Goal: Ask a question: Seek information or help from site administrators or community

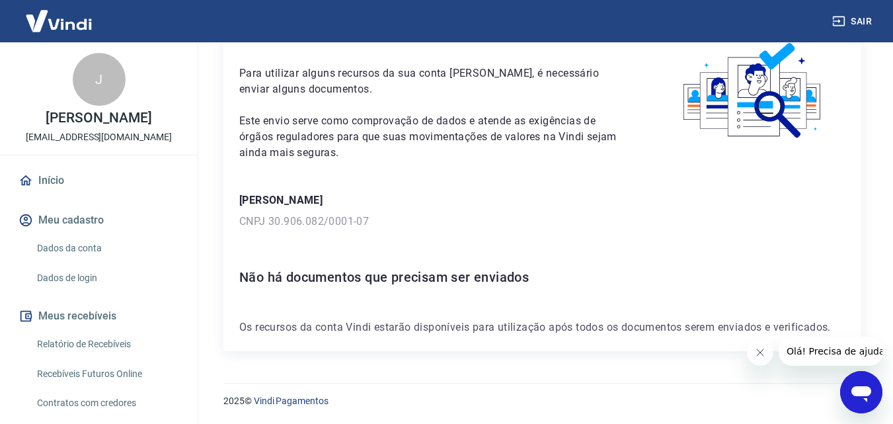
scroll to position [115, 0]
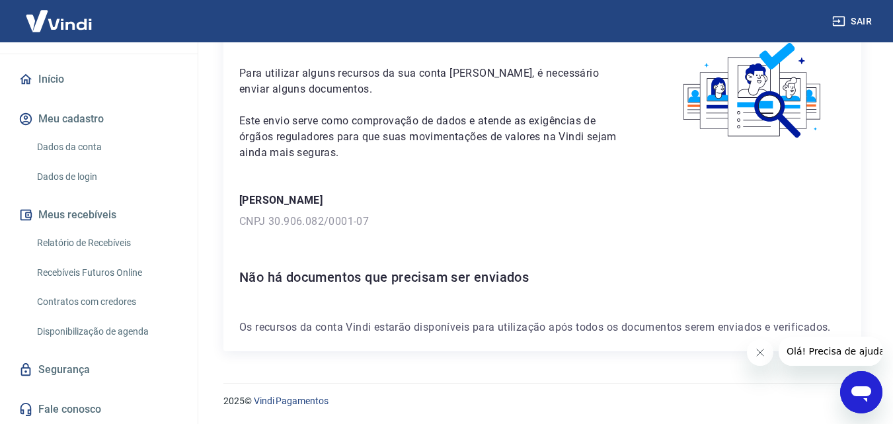
click at [116, 406] on link "Fale conosco" at bounding box center [99, 409] width 166 height 29
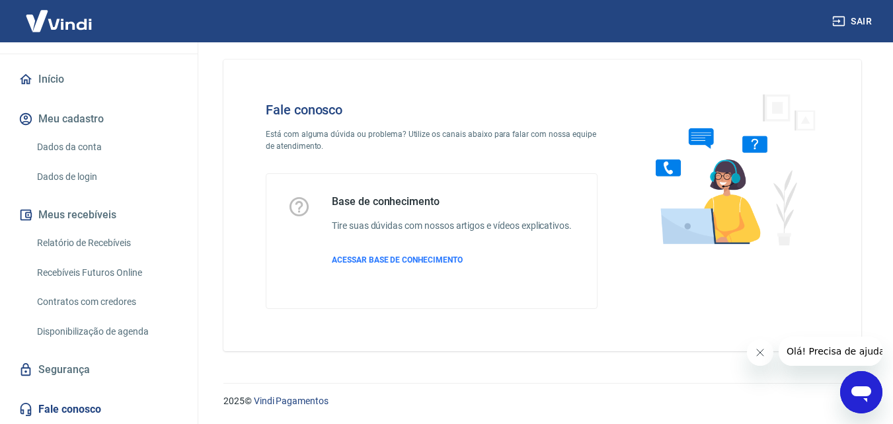
scroll to position [9, 0]
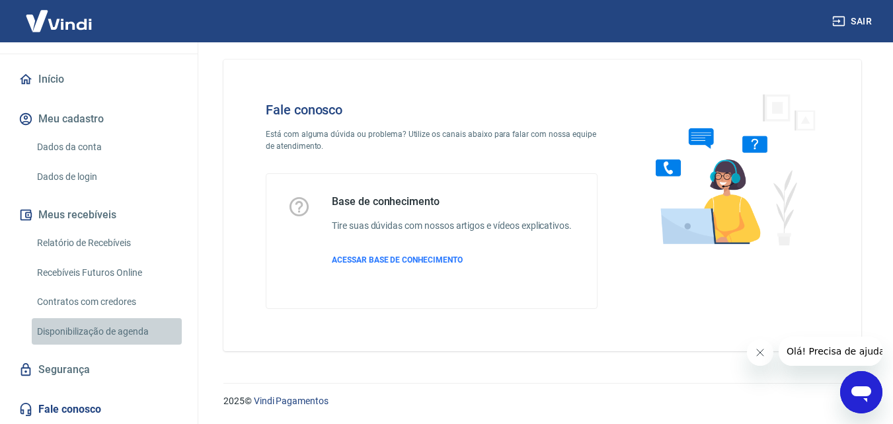
click at [133, 339] on link "Disponibilização de agenda" at bounding box center [107, 331] width 150 height 27
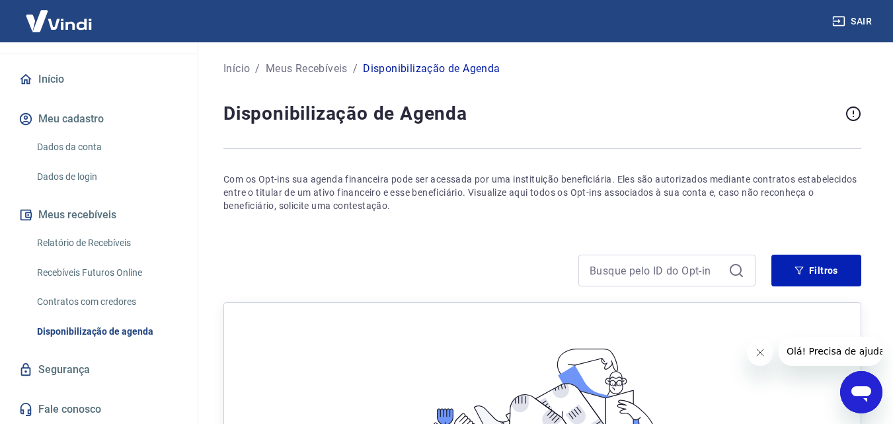
drag, startPoint x: 178, startPoint y: 258, endPoint x: 184, endPoint y: 227, distance: 31.5
click at [183, 231] on div "Início Meu cadastro Dados da conta Dados de login Meus recebíveis Relatório de …" at bounding box center [99, 244] width 198 height 359
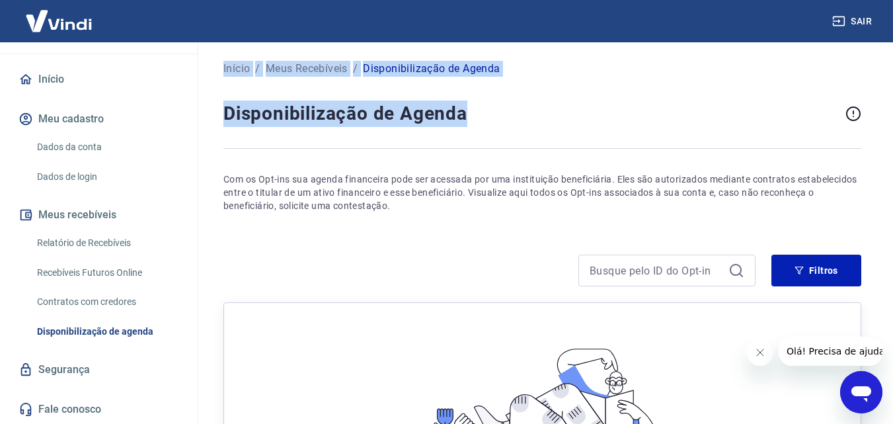
drag, startPoint x: 186, startPoint y: 219, endPoint x: 199, endPoint y: 151, distance: 68.7
click at [199, 151] on div "Sair J [PERSON_NAME] [EMAIL_ADDRESS][DOMAIN_NAME] Início Meu cadastro Dados da …" at bounding box center [446, 212] width 893 height 424
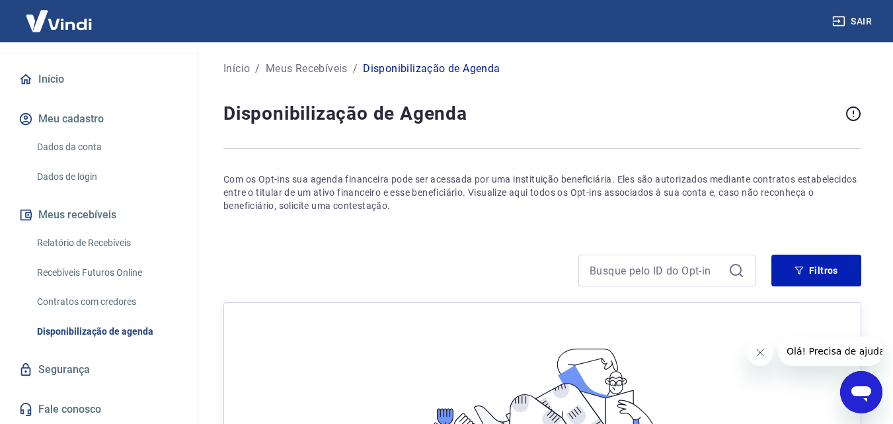
drag, startPoint x: 199, startPoint y: 151, endPoint x: 194, endPoint y: 133, distance: 18.4
click at [197, 143] on div "Sair J [PERSON_NAME] [EMAIL_ADDRESS][DOMAIN_NAME] Início Meu cadastro Dados da …" at bounding box center [446, 212] width 893 height 424
drag, startPoint x: 186, startPoint y: 154, endPoint x: 203, endPoint y: 104, distance: 52.2
click at [202, 110] on div "Sair J [PERSON_NAME] [EMAIL_ADDRESS][DOMAIN_NAME] Início Meu cadastro Dados da …" at bounding box center [446, 212] width 893 height 424
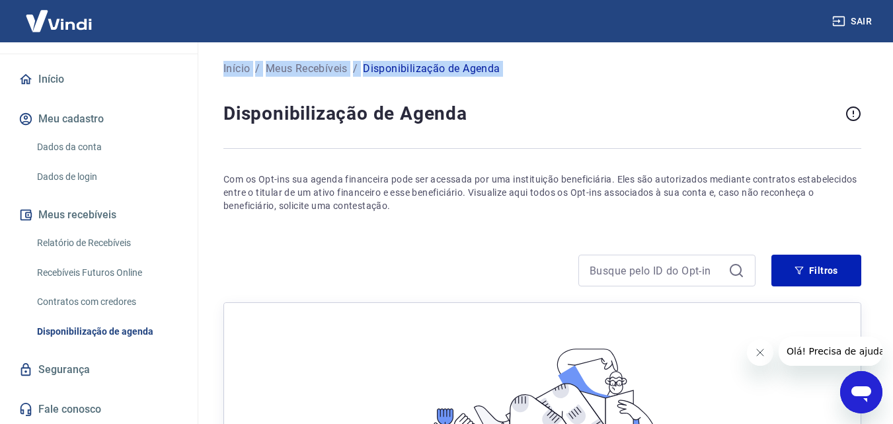
click at [203, 104] on div "Início / Meus Recebíveis / Disponibilização de Agenda Disponibilização de Agend…" at bounding box center [542, 317] width 701 height 551
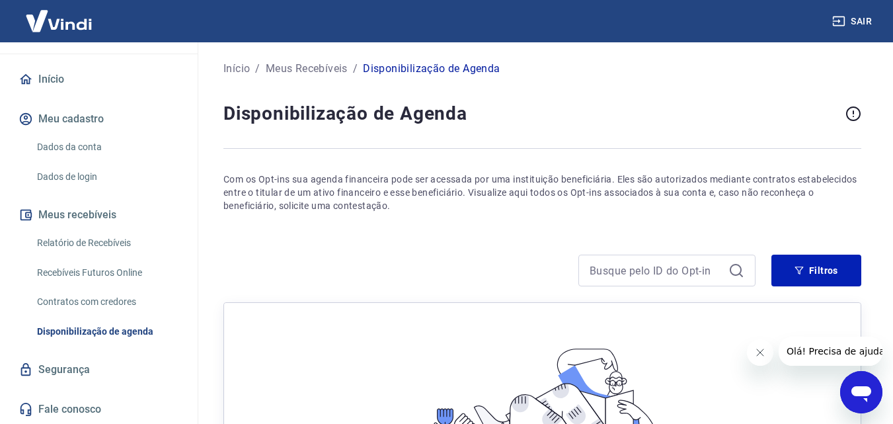
scroll to position [31, 0]
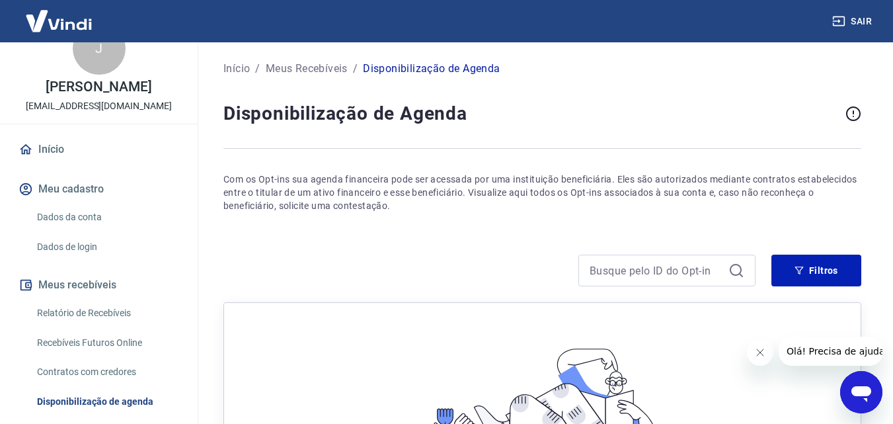
click at [119, 157] on link "Início" at bounding box center [99, 149] width 166 height 29
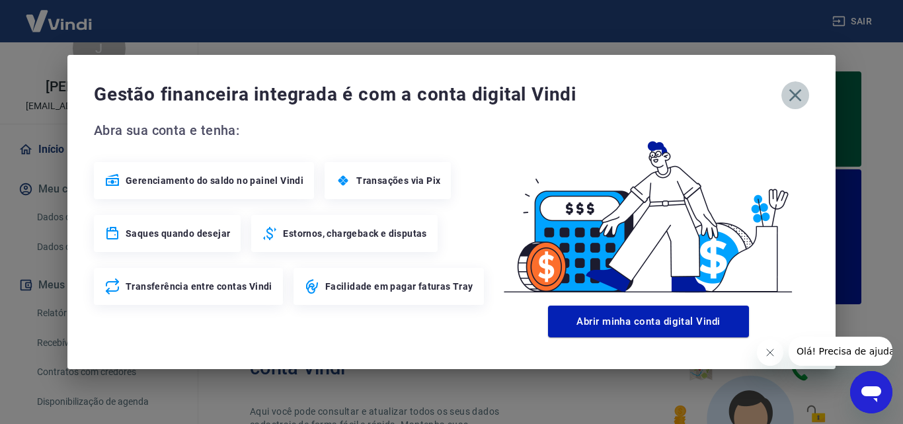
click at [794, 106] on button "button" at bounding box center [795, 95] width 28 height 28
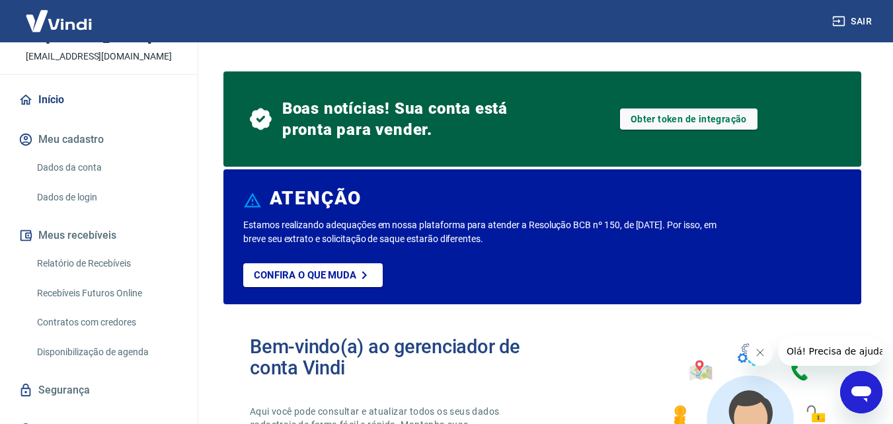
scroll to position [115, 0]
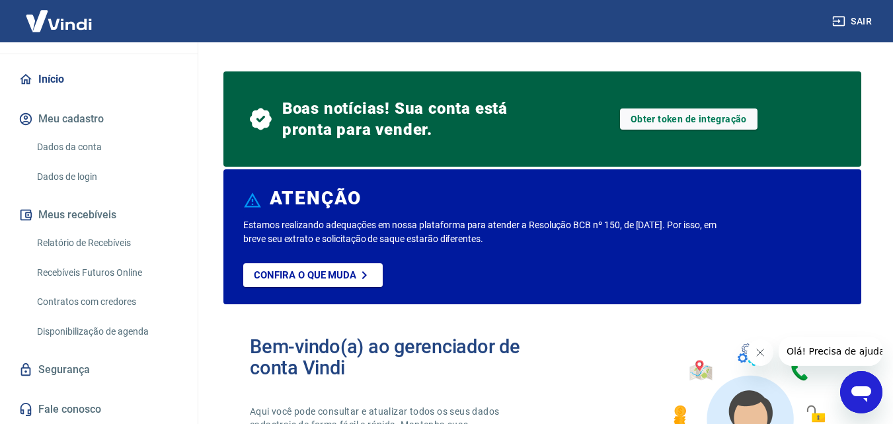
click at [874, 394] on div "Abrir janela de mensagens" at bounding box center [861, 392] width 40 height 40
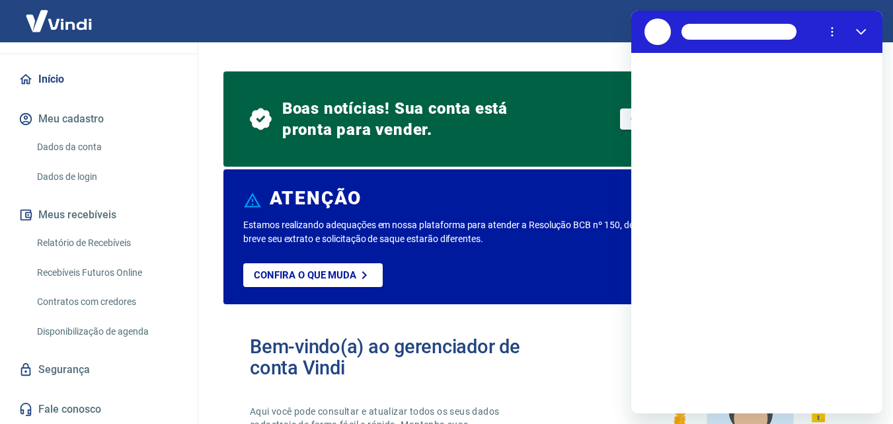
scroll to position [0, 0]
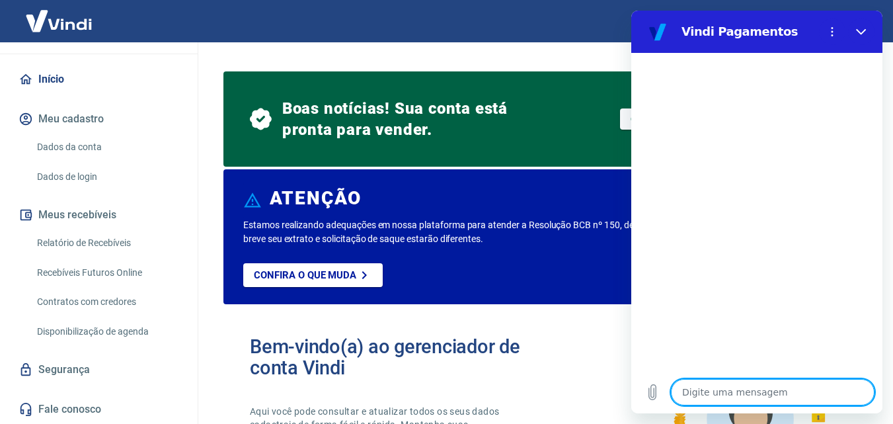
type textarea "O"
type textarea "x"
type textarea "Oi"
type textarea "x"
type textarea "Oi"
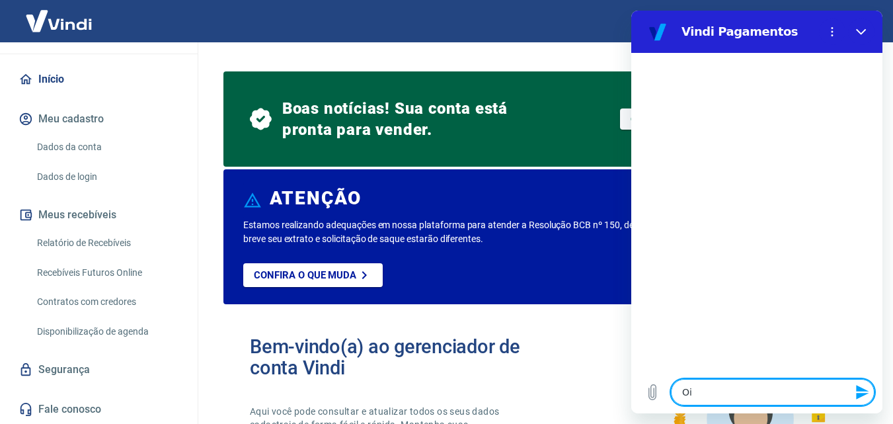
type textarea "x"
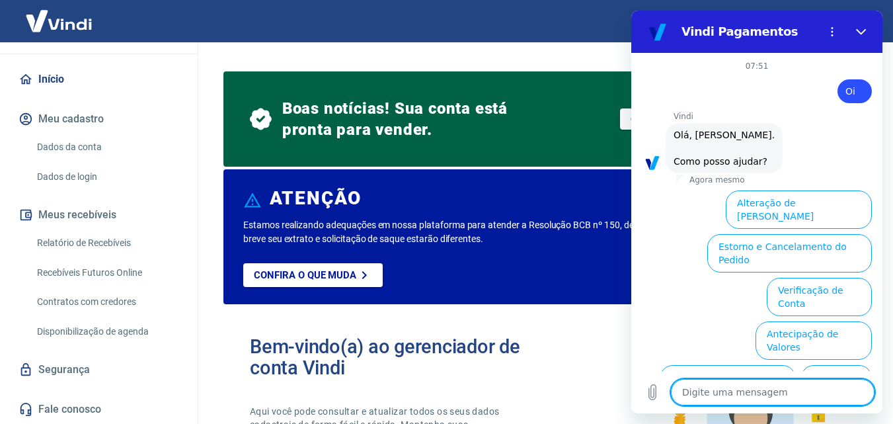
scroll to position [91, 0]
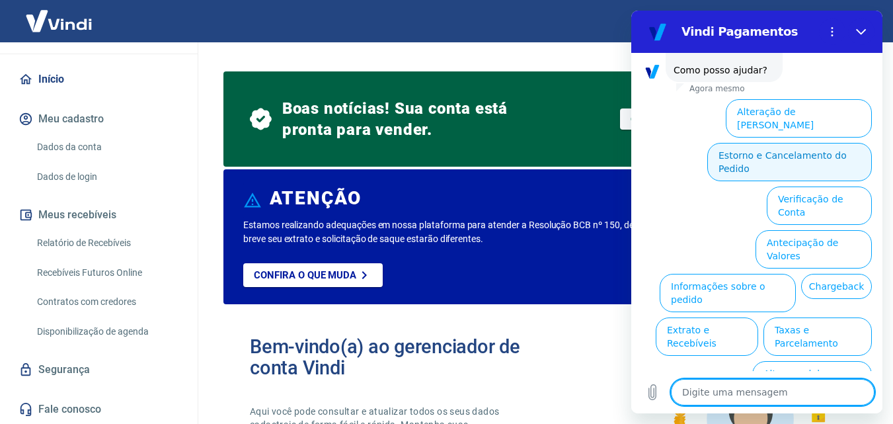
click at [827, 151] on button "Estorno e Cancelamento do Pedido" at bounding box center [789, 162] width 165 height 38
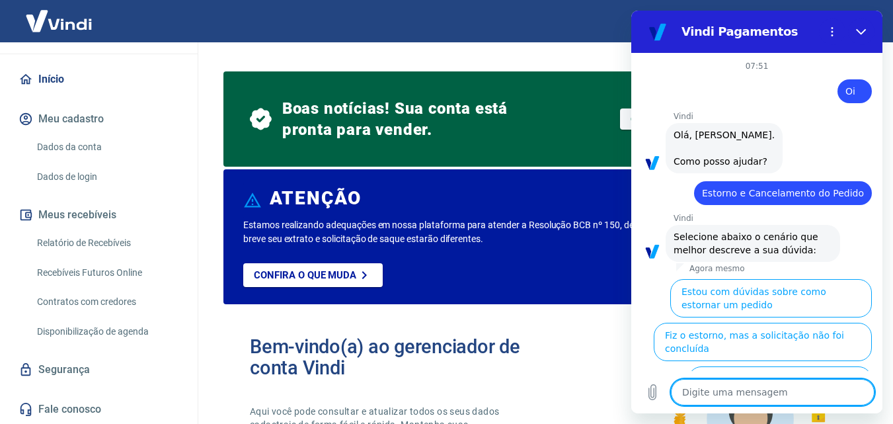
scroll to position [128, 0]
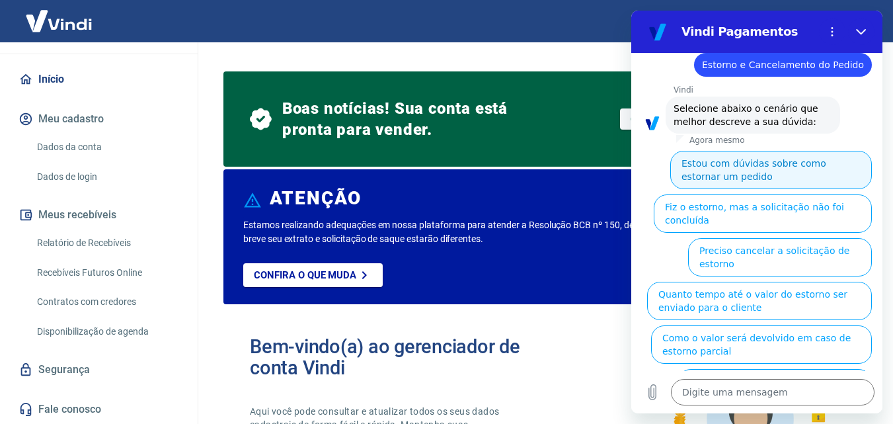
click at [750, 178] on button "Estou com dúvidas sobre como estornar um pedido" at bounding box center [771, 170] width 202 height 38
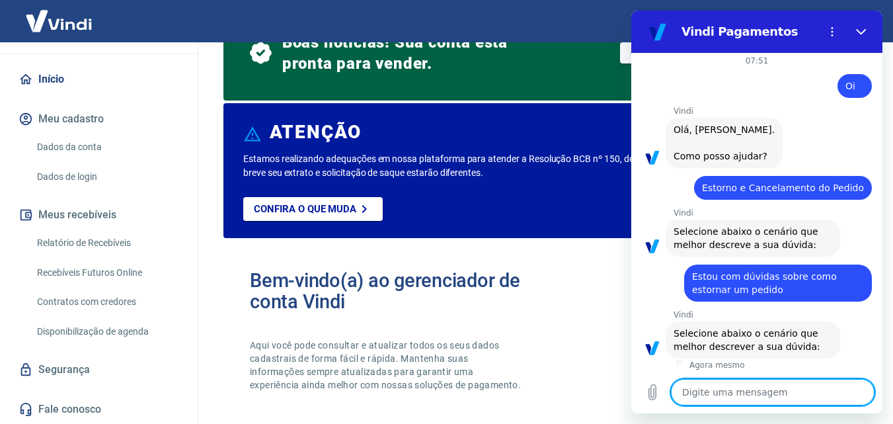
scroll to position [99, 0]
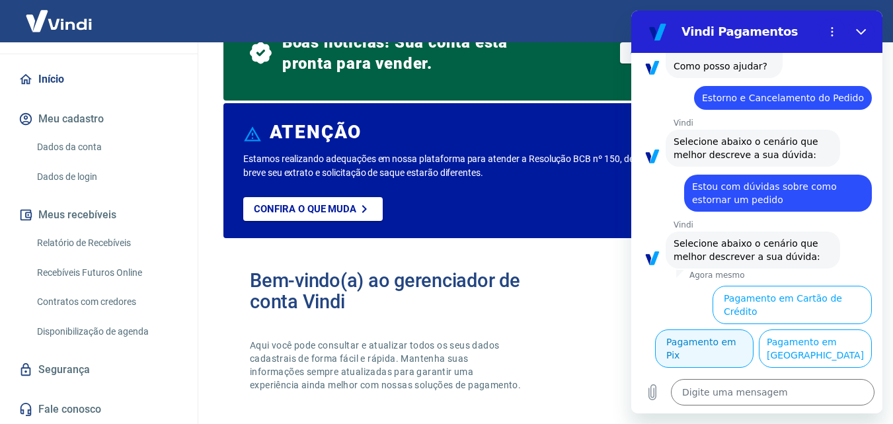
click at [753, 329] on button "Pagamento em Pix" at bounding box center [704, 348] width 98 height 38
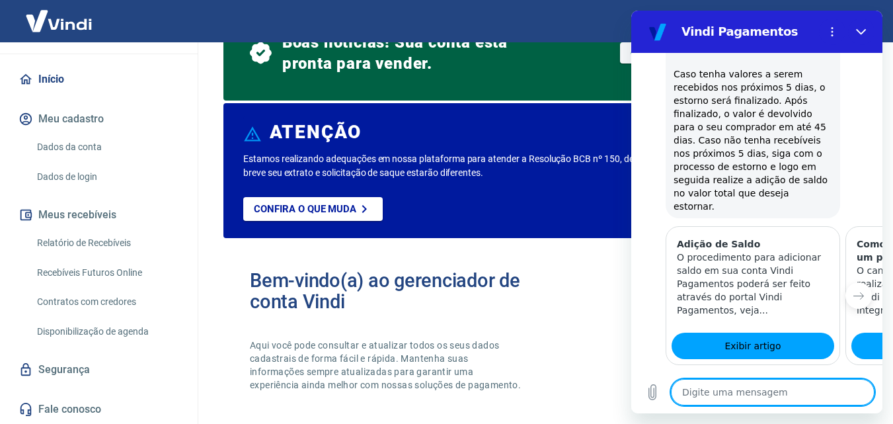
scroll to position [624, 0]
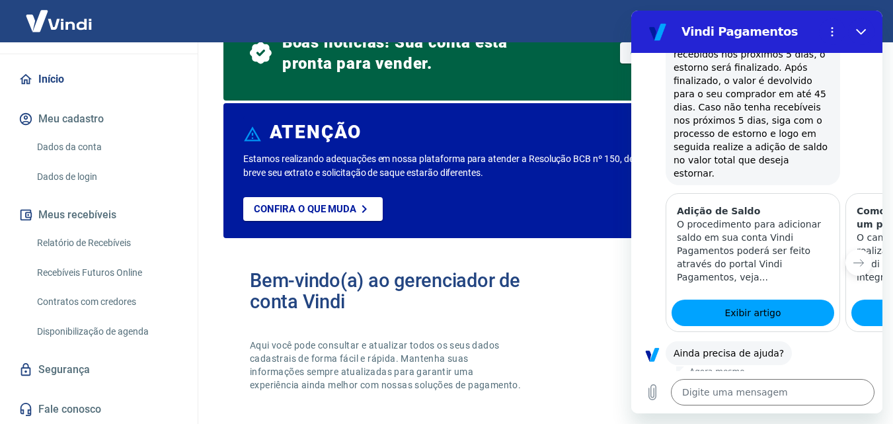
click at [844, 382] on button "Não" at bounding box center [852, 394] width 40 height 25
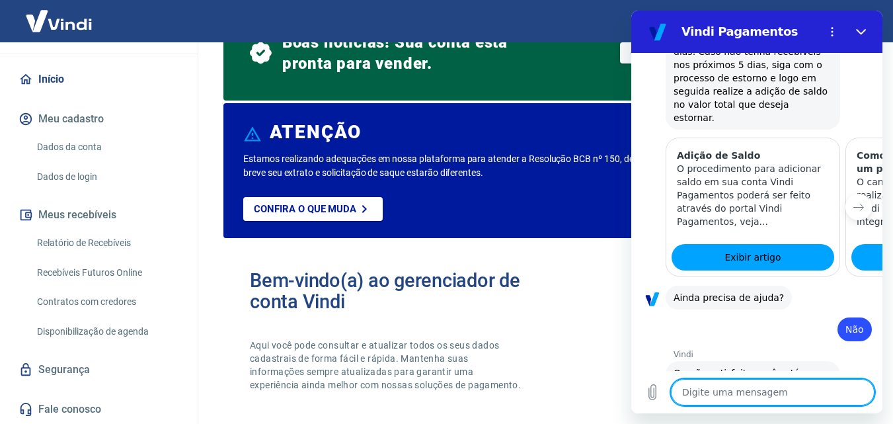
scroll to position [743, 0]
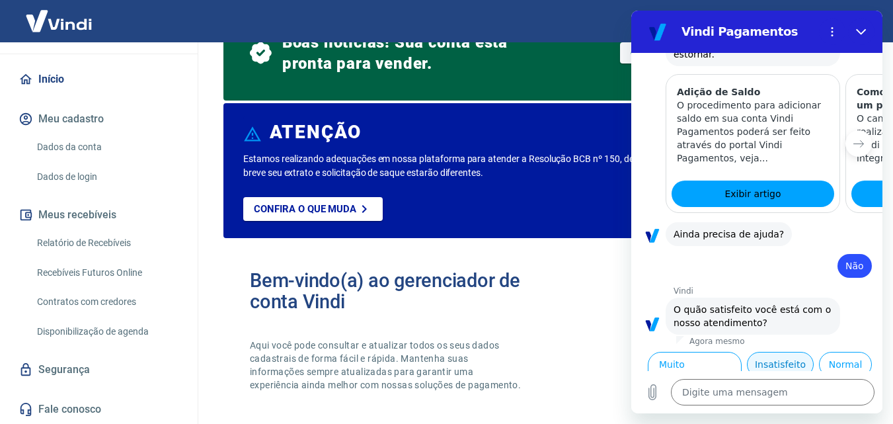
click at [813, 352] on button "Insatisfeito" at bounding box center [780, 364] width 67 height 25
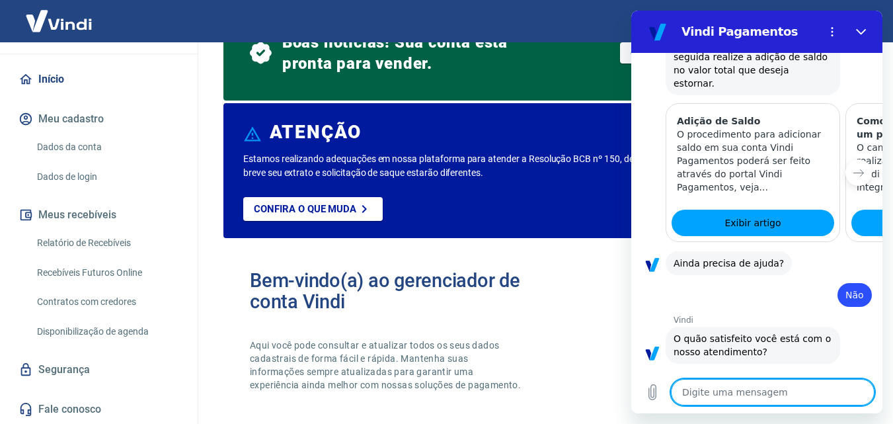
type textarea "x"
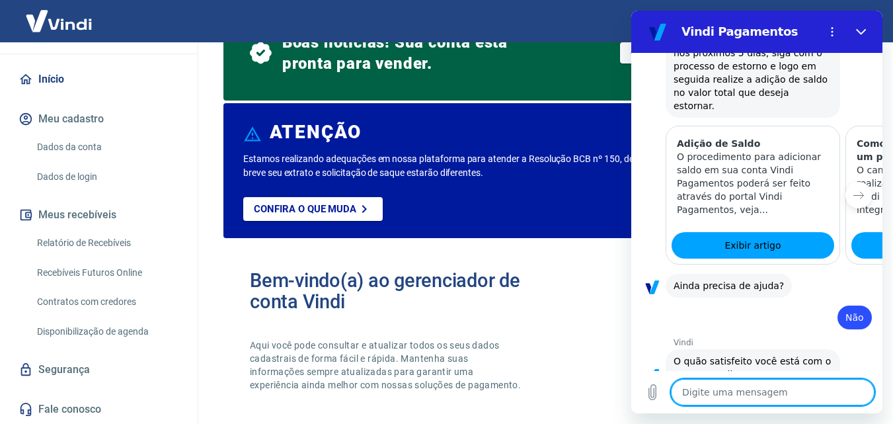
scroll to position [757, 0]
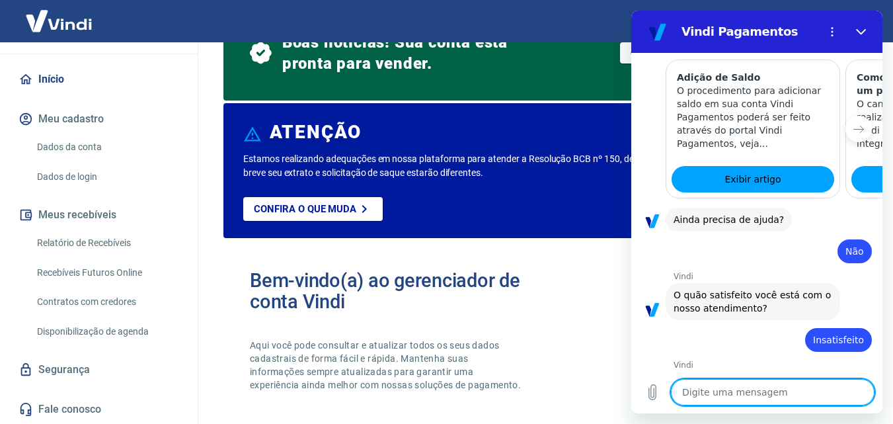
type textarea "o"
type textarea "x"
type textarea "ou"
type textarea "x"
type textarea "oui"
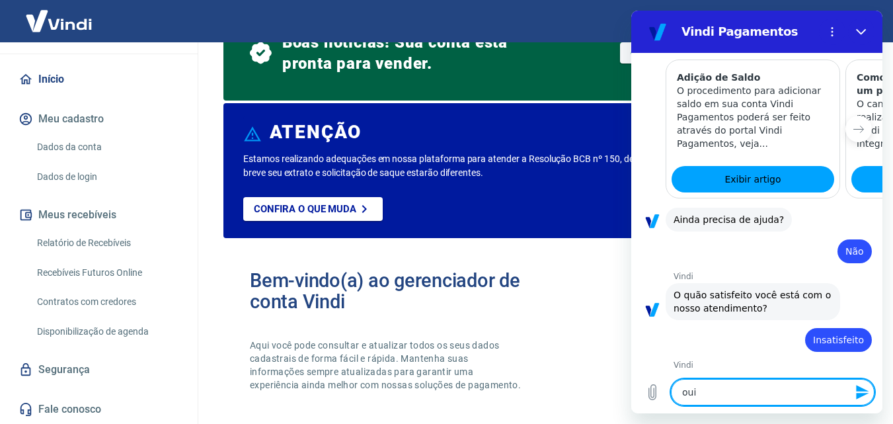
type textarea "x"
type textarea "ouii"
type textarea "x"
type textarea "ouiiu"
type textarea "x"
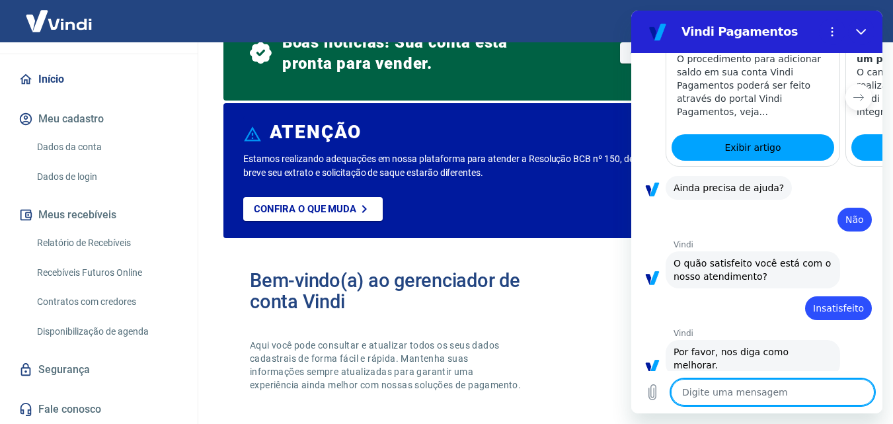
type textarea "x"
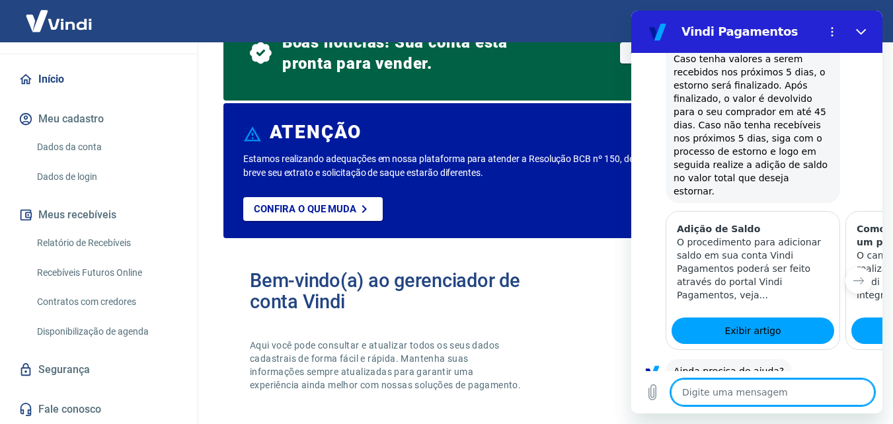
scroll to position [846, 0]
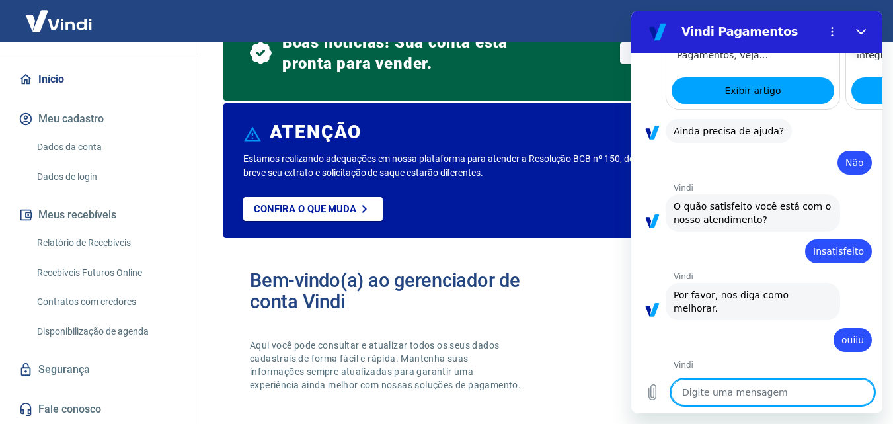
drag, startPoint x: 876, startPoint y: 284, endPoint x: 1513, endPoint y: 395, distance: 647.3
type textarea "O"
type textarea "x"
type textarea "O"
click at [837, 34] on button "Menu de opções" at bounding box center [832, 32] width 26 height 26
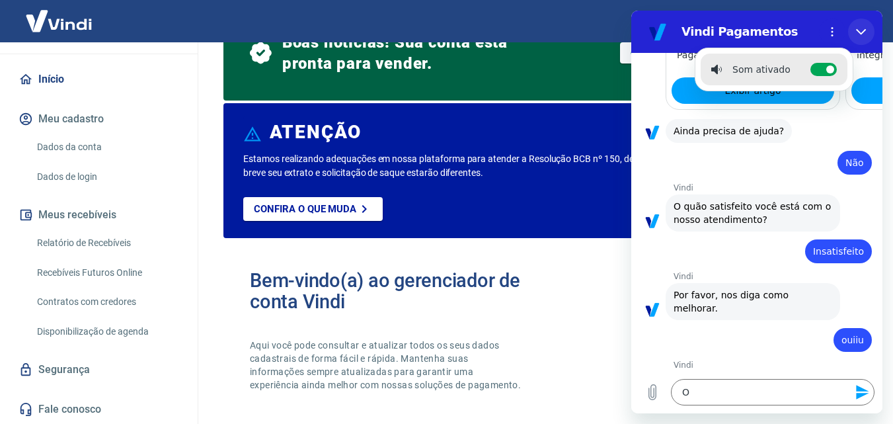
click at [863, 32] on icon "Fechar" at bounding box center [861, 31] width 11 height 11
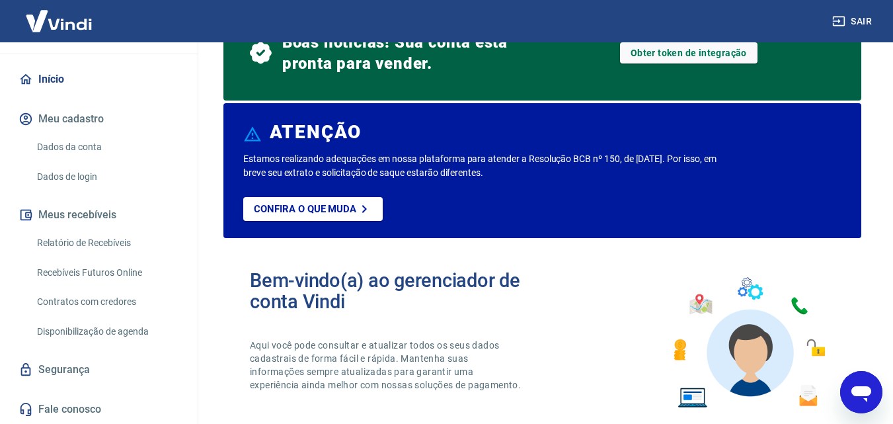
click at [852, 402] on icon "Abrir janela de mensagens" at bounding box center [861, 392] width 24 height 24
type textarea "x"
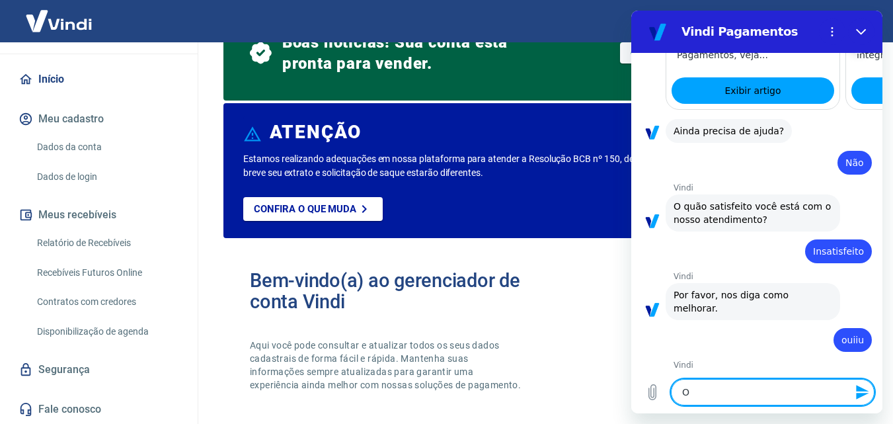
type textarea "OI"
type textarea "x"
type textarea "O"
type textarea "x"
type textarea "Oi"
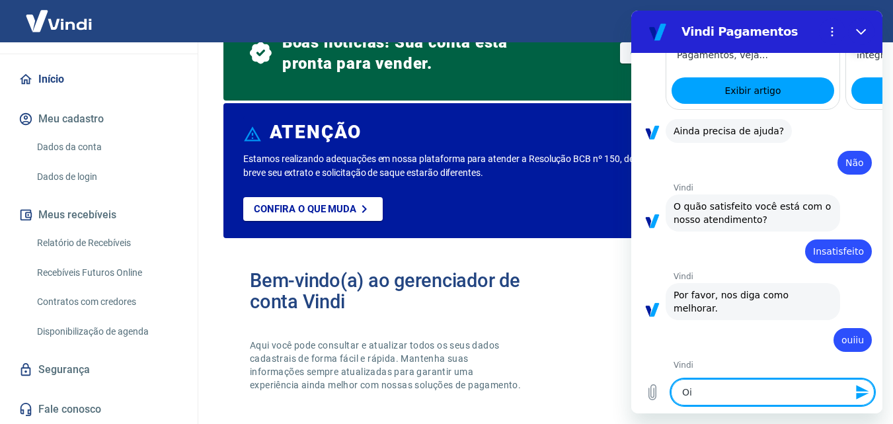
type textarea "x"
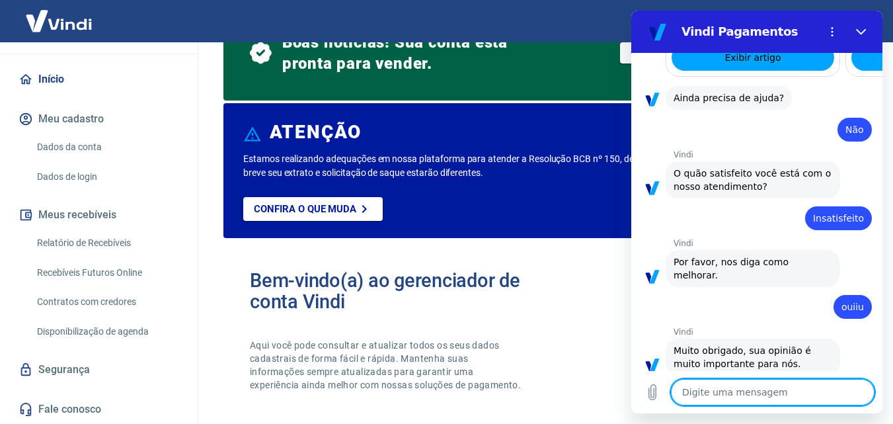
scroll to position [878, 0]
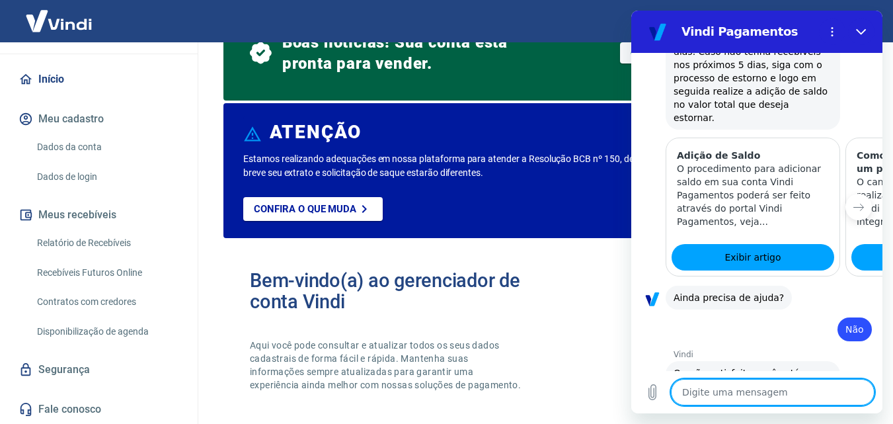
type textarea "x"
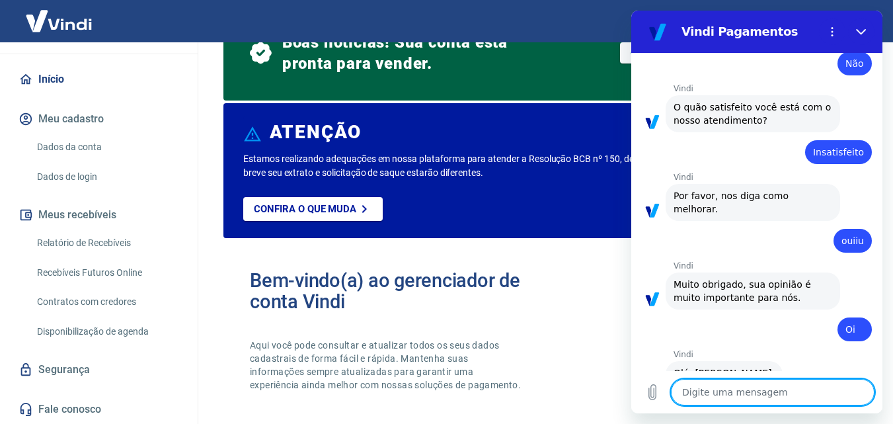
scroll to position [1221, 0]
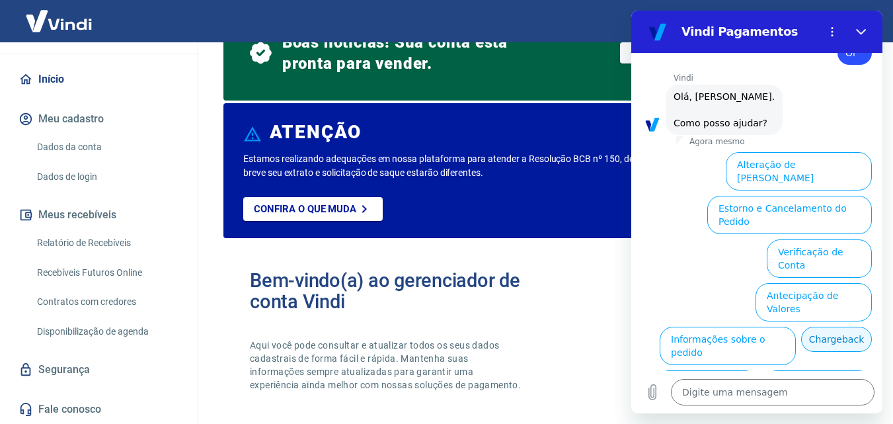
click at [815, 326] on button "Chargeback" at bounding box center [836, 338] width 71 height 25
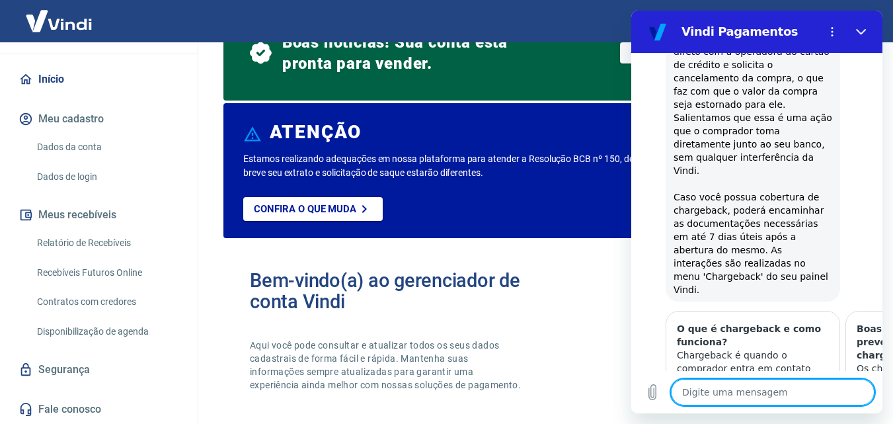
scroll to position [1393, 0]
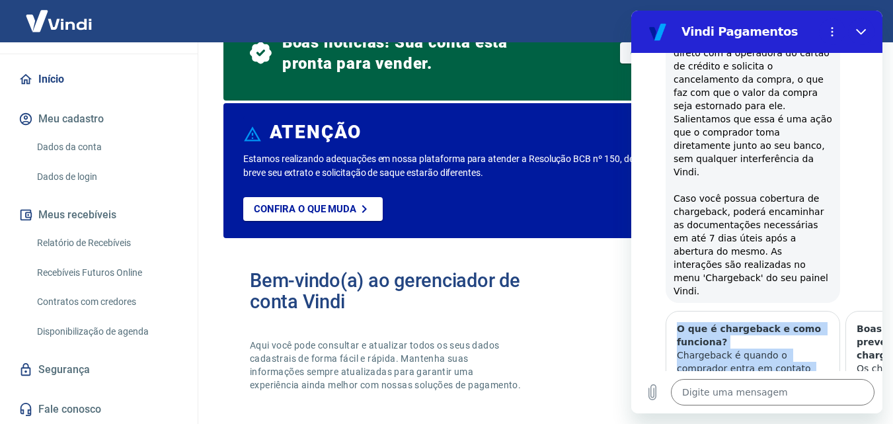
drag, startPoint x: 670, startPoint y: 307, endPoint x: 624, endPoint y: 305, distance: 45.7
click html "Vindi Pagamentos 07:51 diz: Oi Enviado · 07:51 [PERSON_NAME] diz: [PERSON_NAME]…"
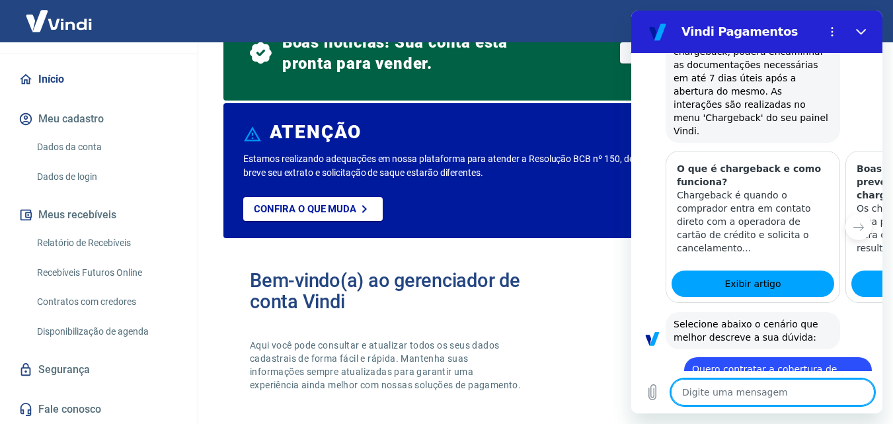
scroll to position [1630, 0]
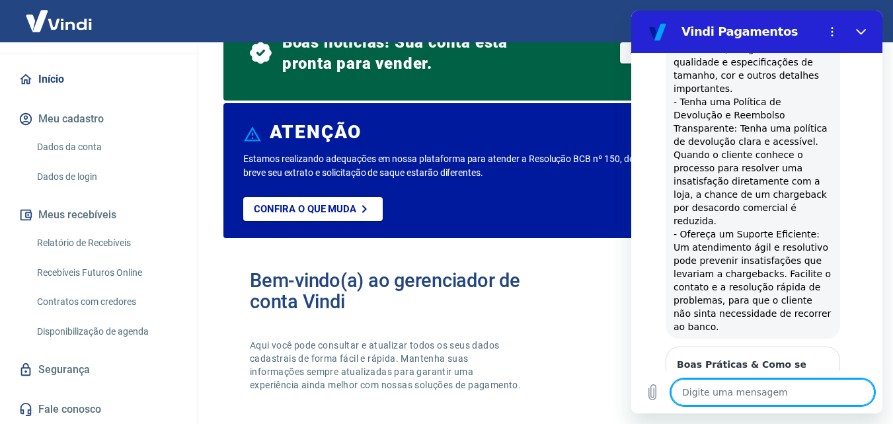
scroll to position [2370, 0]
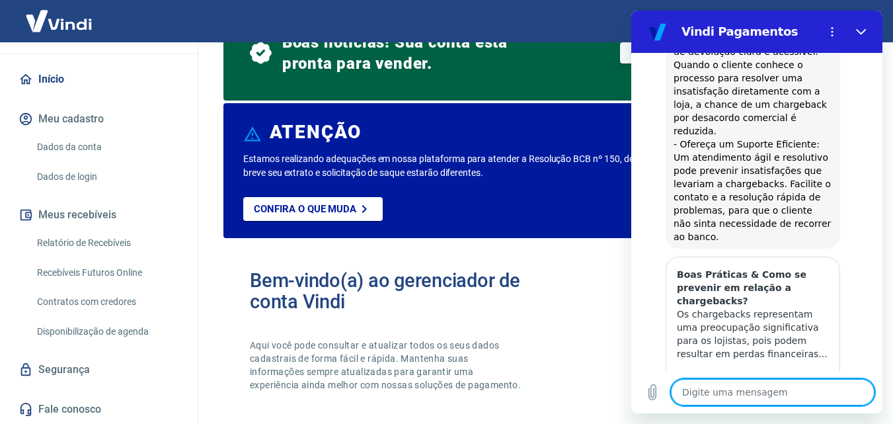
scroll to position [2489, 0]
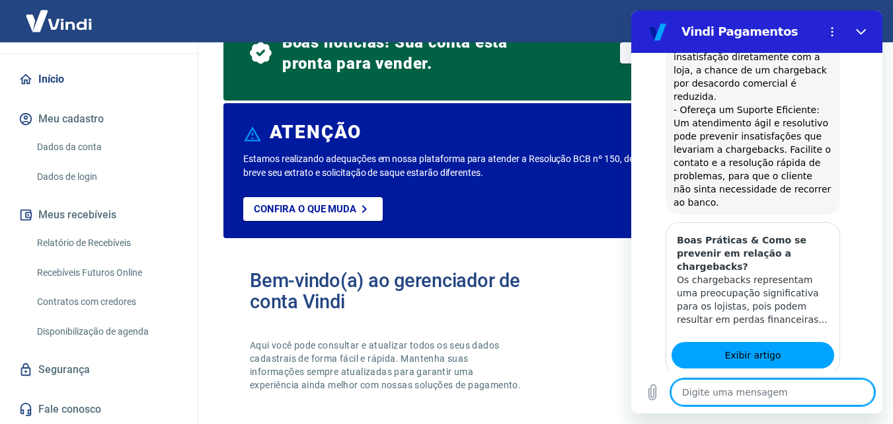
type textarea "x"
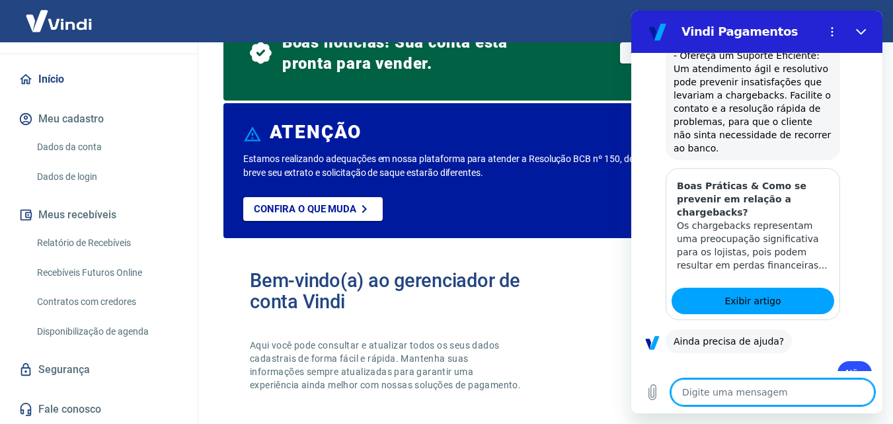
scroll to position [2516, 0]
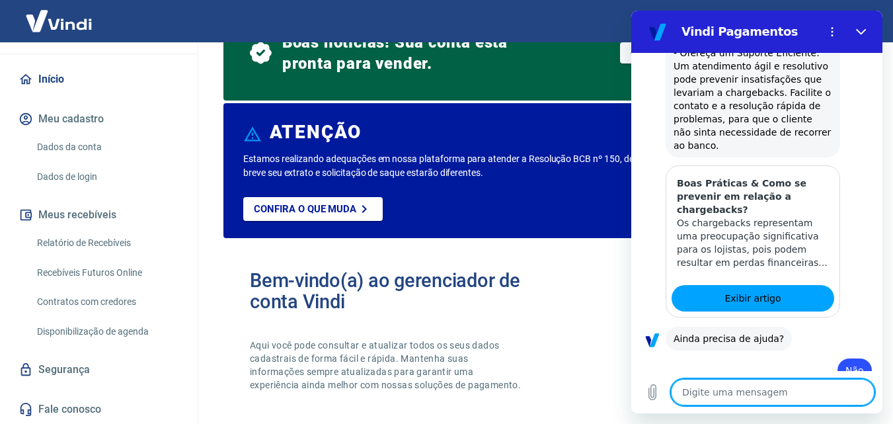
type textarea "O"
type textarea "x"
type textarea "Oi"
type textarea "x"
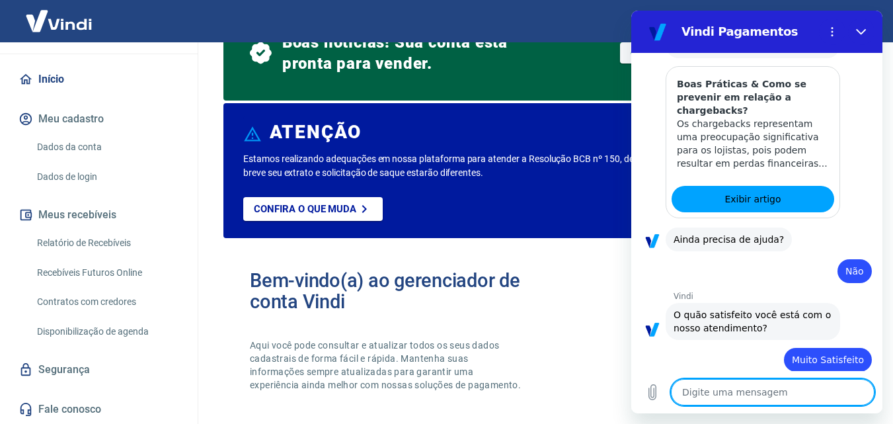
scroll to position [2892, 0]
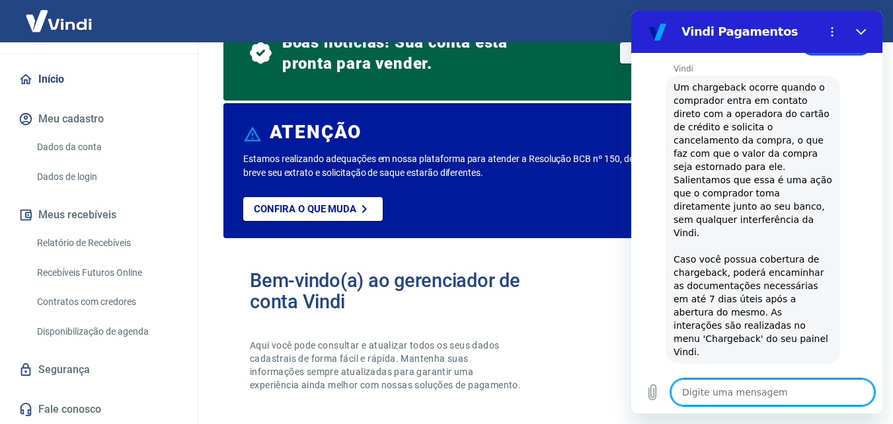
scroll to position [3272, 0]
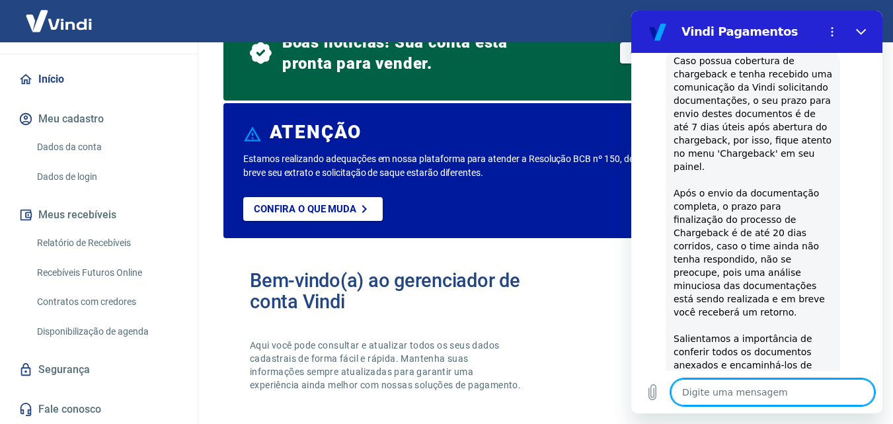
scroll to position [3740, 0]
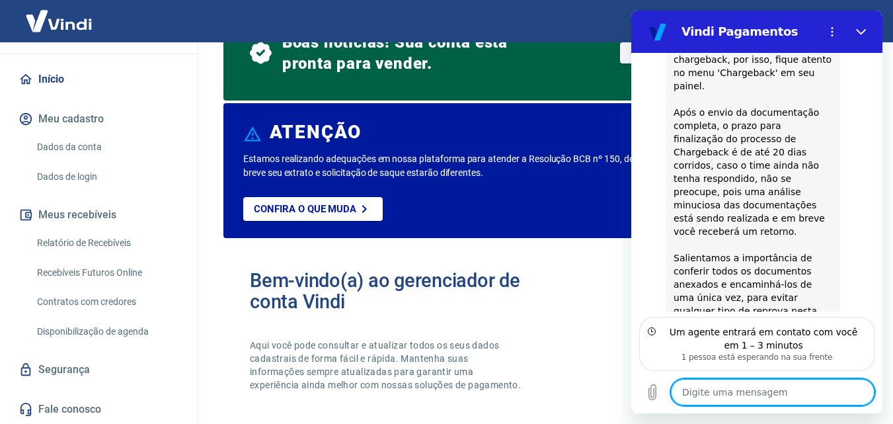
scroll to position [3847, 0]
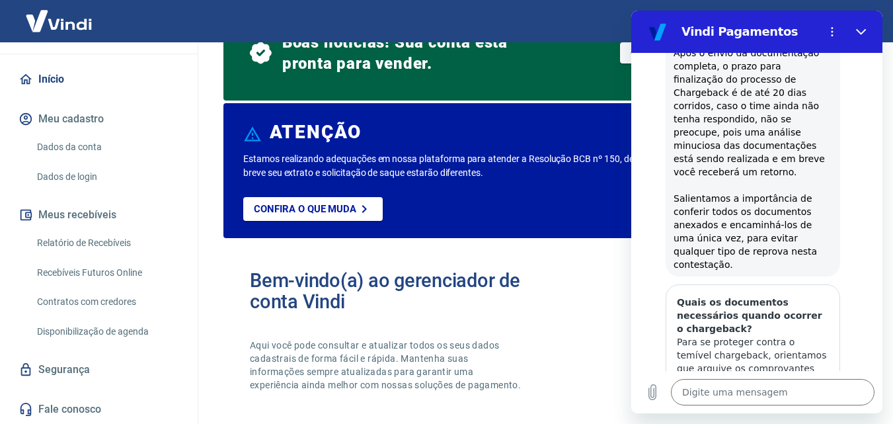
type textarea "x"
